Goal: Leave review/rating: Leave review/rating

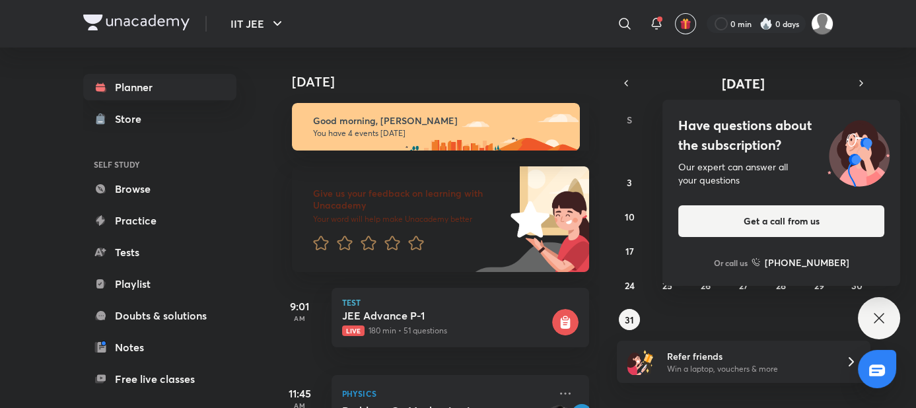
click at [873, 311] on icon at bounding box center [879, 318] width 16 height 16
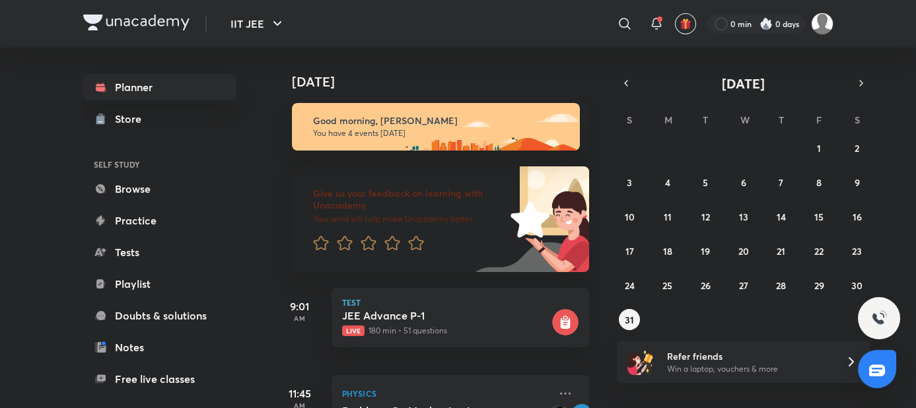
click at [213, 123] on div "Planner Store SELF STUDY Browse Practice Tests Playlist Doubts & solutions Note…" at bounding box center [173, 223] width 180 height 350
click at [602, 66] on div "[DATE]" at bounding box center [437, 69] width 329 height 42
click at [384, 236] on icon at bounding box center [391, 243] width 15 height 15
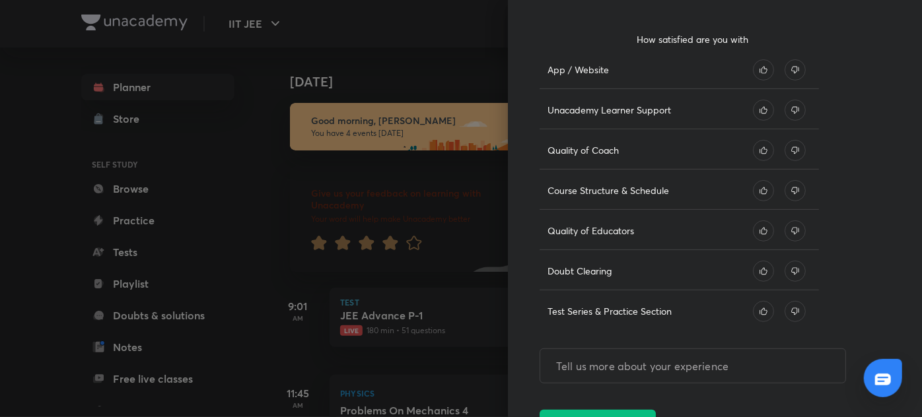
scroll to position [195, 0]
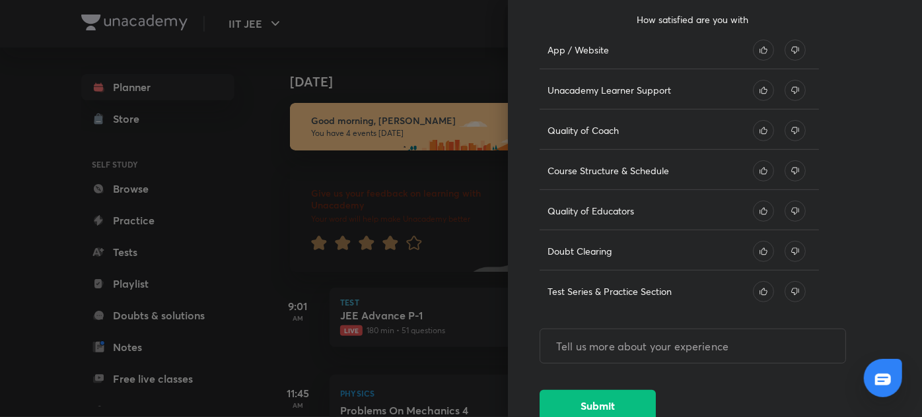
click at [753, 201] on icon at bounding box center [763, 211] width 21 height 21
click at [758, 164] on icon at bounding box center [763, 170] width 21 height 21
click at [755, 120] on icon at bounding box center [763, 130] width 21 height 21
click at [604, 395] on button "Submit" at bounding box center [597, 405] width 116 height 32
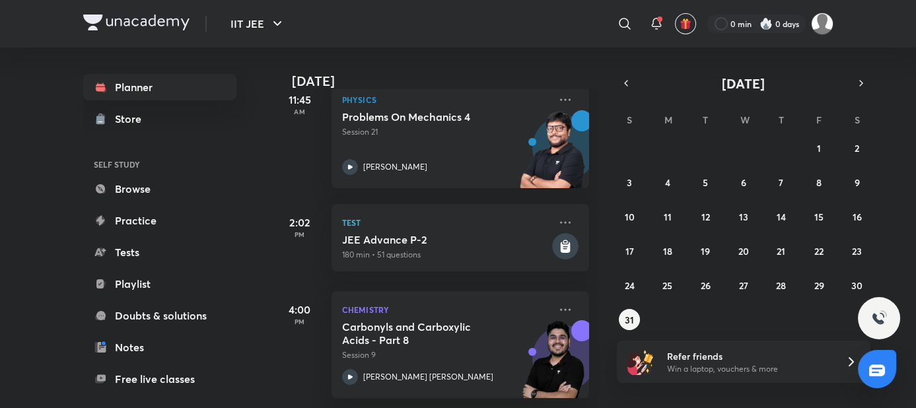
scroll to position [0, 0]
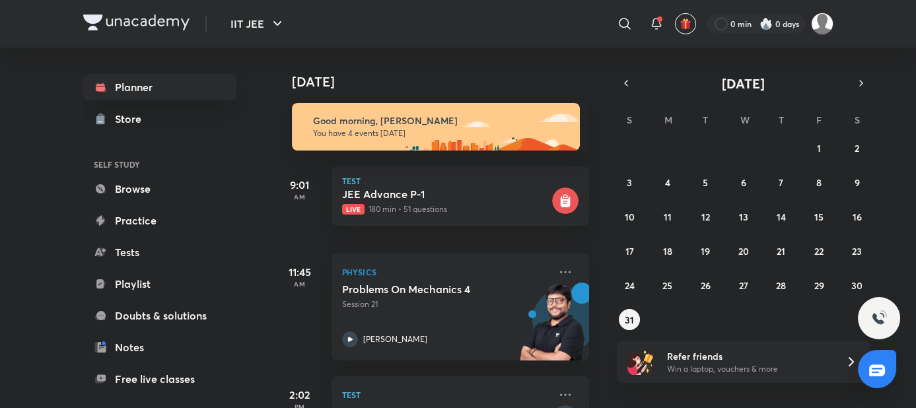
click at [209, 325] on div "Planner Store SELF STUDY Browse Practice Tests Playlist Doubts & solutions Note…" at bounding box center [173, 223] width 180 height 350
click at [195, 279] on div "Planner Store SELF STUDY Browse Practice Tests Playlist Doubts & solutions Note…" at bounding box center [173, 223] width 180 height 350
click at [227, 327] on div "Planner Store SELF STUDY Browse Practice Tests Playlist Doubts & solutions Note…" at bounding box center [458, 228] width 750 height 361
click at [225, 327] on div "Planner Store SELF STUDY Browse Practice Tests Playlist Doubts & solutions Note…" at bounding box center [458, 228] width 750 height 361
click at [201, 351] on div "Planner Store SELF STUDY Browse Practice Tests Playlist Doubts & solutions Note…" at bounding box center [173, 223] width 180 height 350
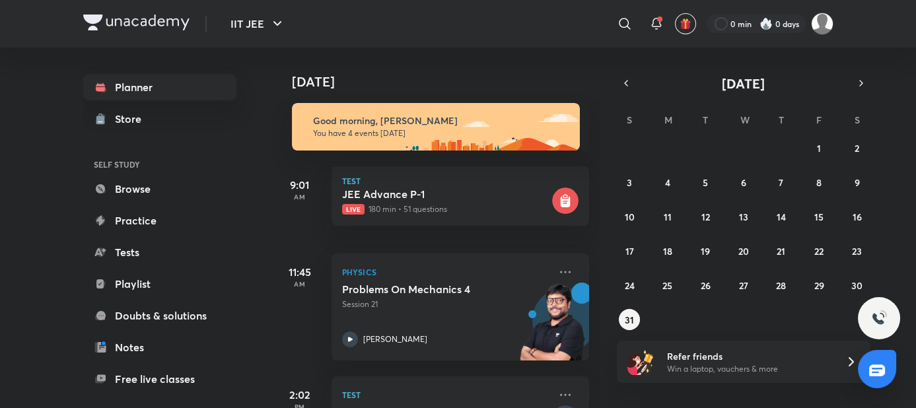
click at [206, 332] on div "Planner Store SELF STUDY Browse Practice Tests Playlist Doubts & solutions Note…" at bounding box center [173, 223] width 180 height 350
click at [273, 364] on div "2:02 PM Test JEE Advance P-2 180 min • 51 questions" at bounding box center [431, 404] width 316 height 87
click at [273, 336] on div "11:45 AM" at bounding box center [299, 307] width 53 height 107
click at [273, 344] on div "11:45 AM" at bounding box center [299, 307] width 53 height 107
